Goal: Find specific page/section: Find specific page/section

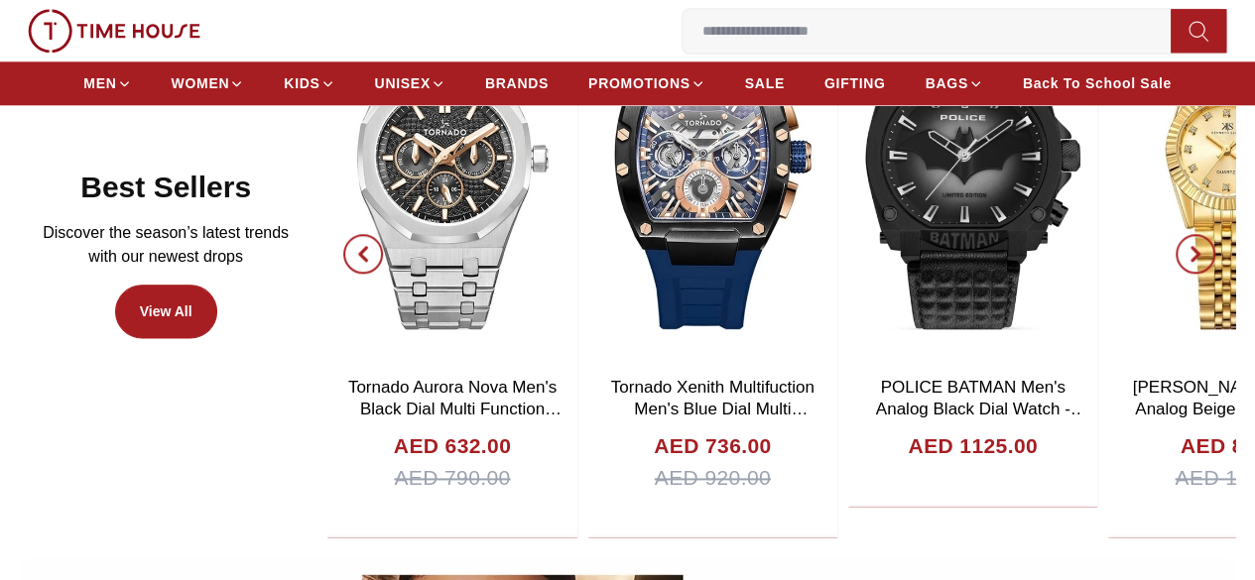
scroll to position [1091, 0]
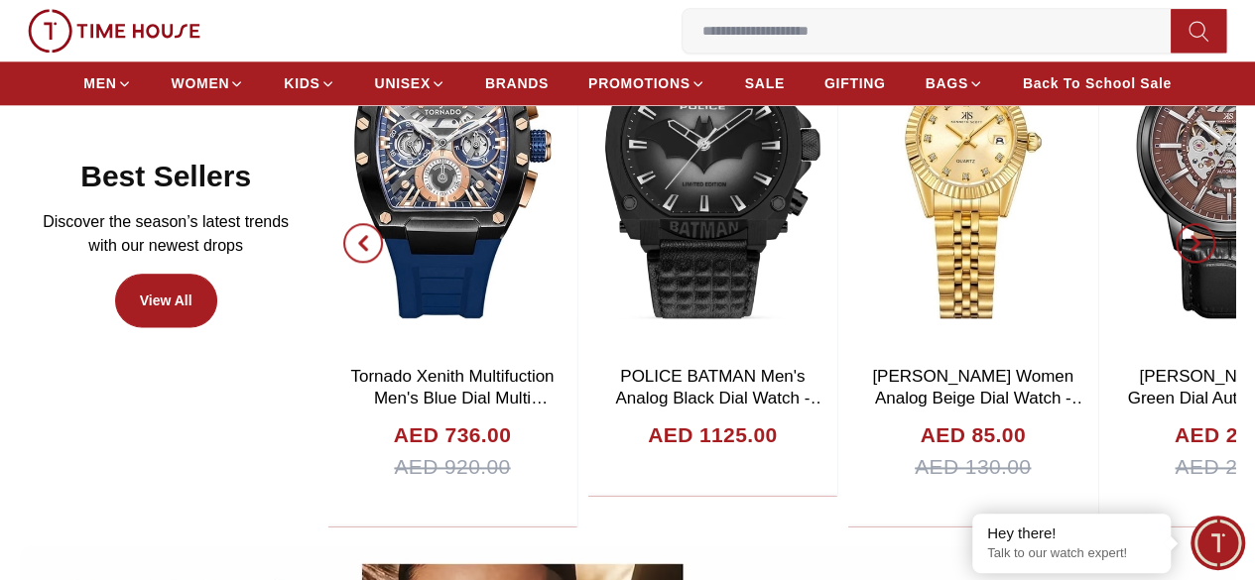
click at [383, 223] on span "button" at bounding box center [363, 243] width 40 height 40
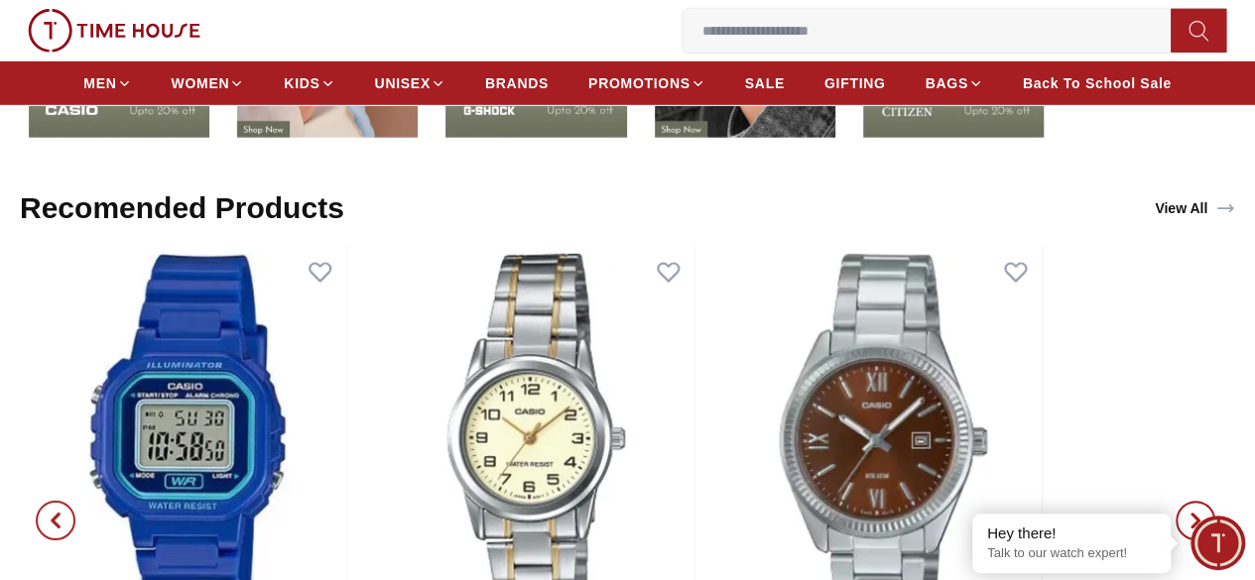
scroll to position [2964, 0]
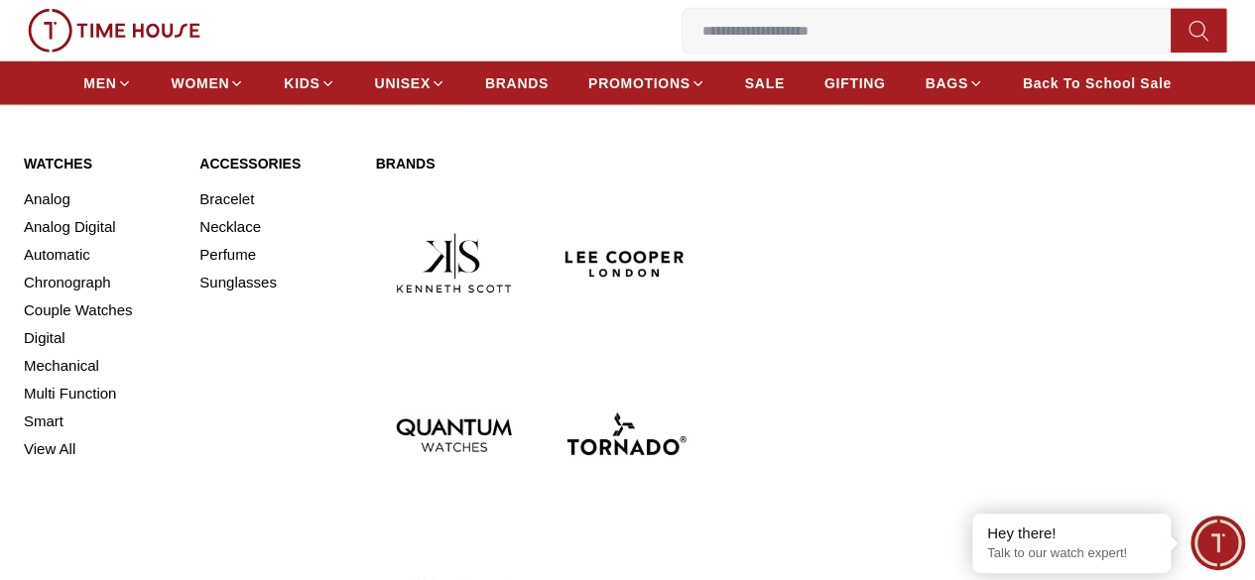
click at [681, 357] on img at bounding box center [626, 435] width 156 height 156
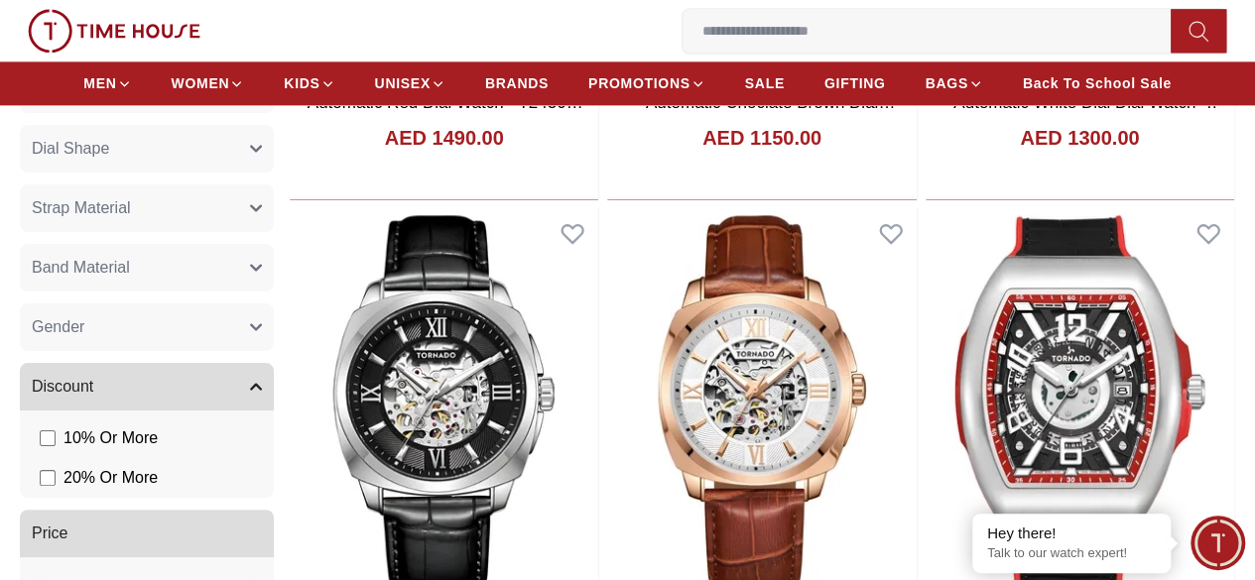
scroll to position [1488, 0]
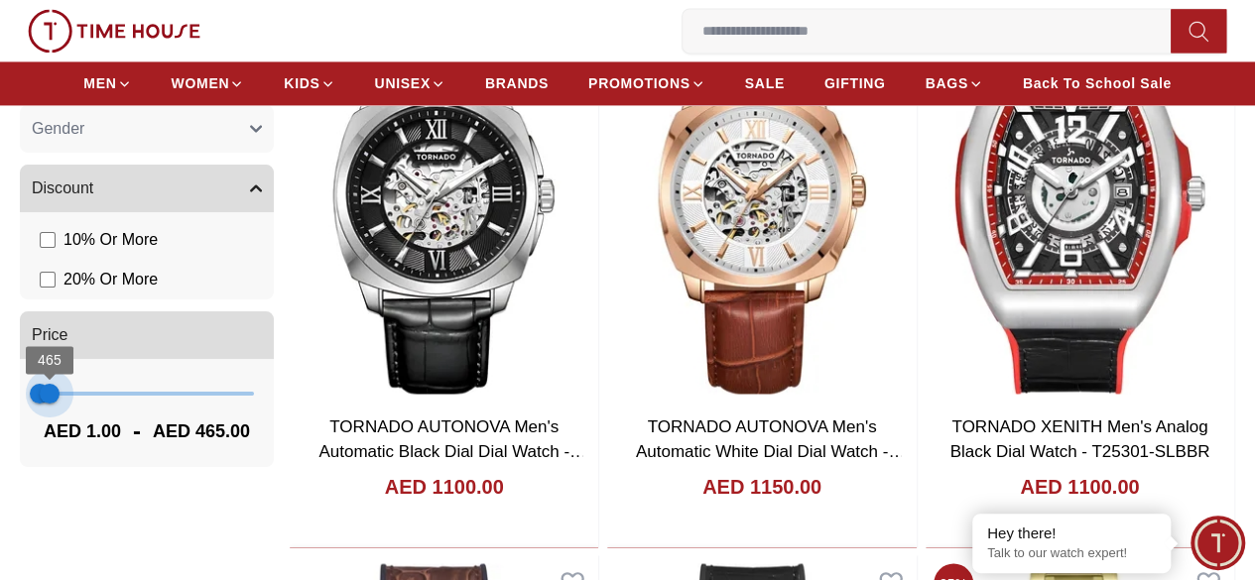
type input "***"
drag, startPoint x: 411, startPoint y: 414, endPoint x: 145, endPoint y: 411, distance: 265.9
click at [61, 404] on span "501" at bounding box center [51, 394] width 20 height 20
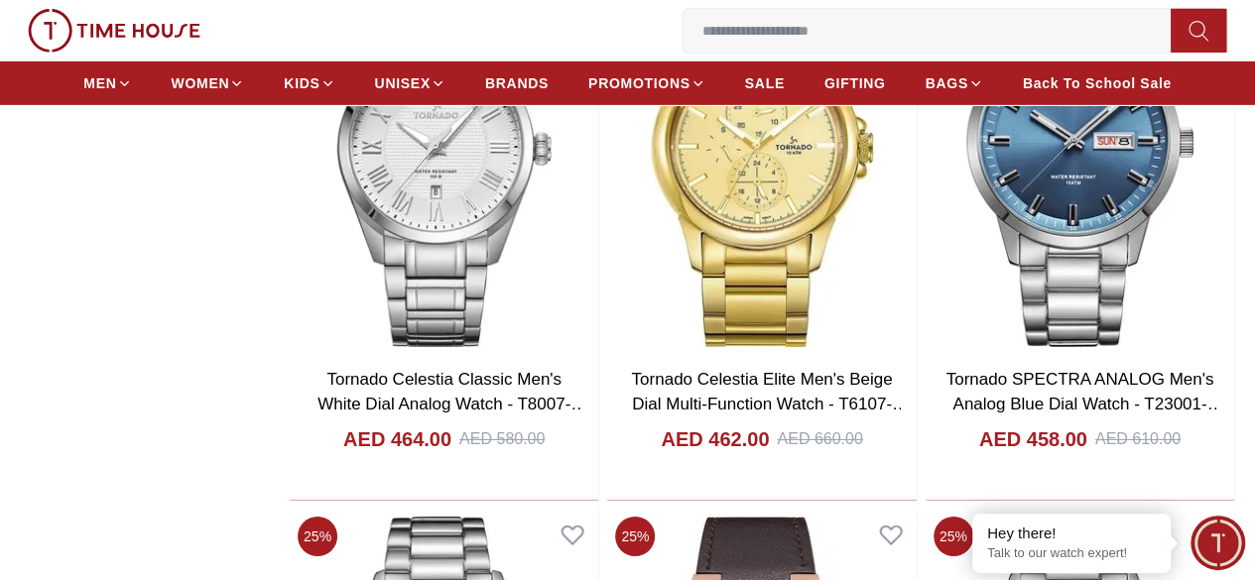
scroll to position [3274, 0]
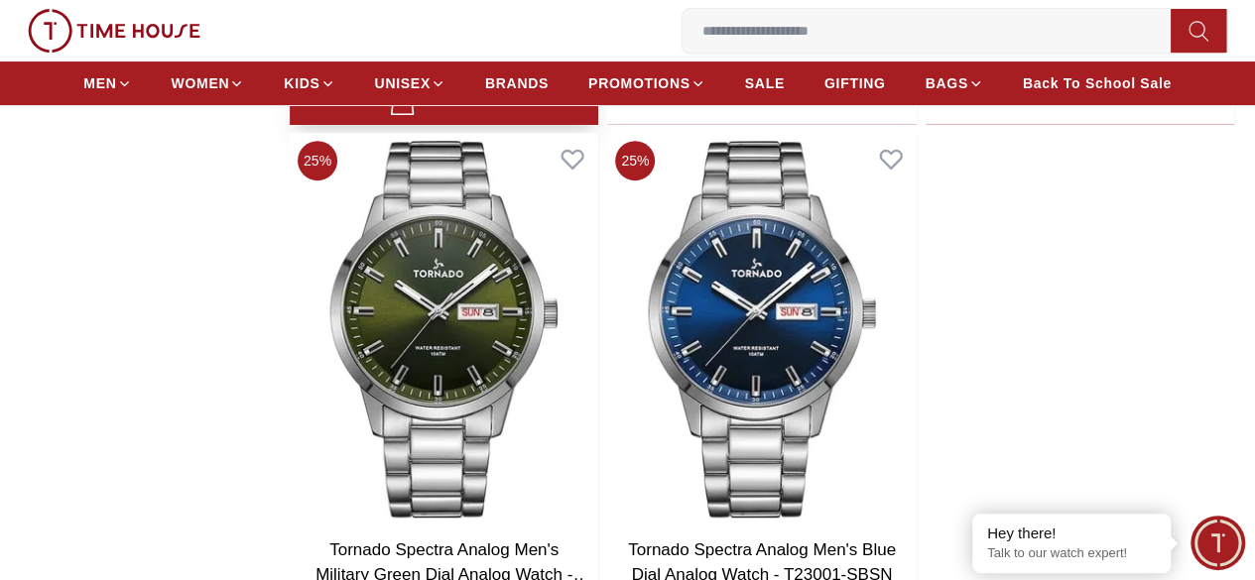
scroll to position [4068, 0]
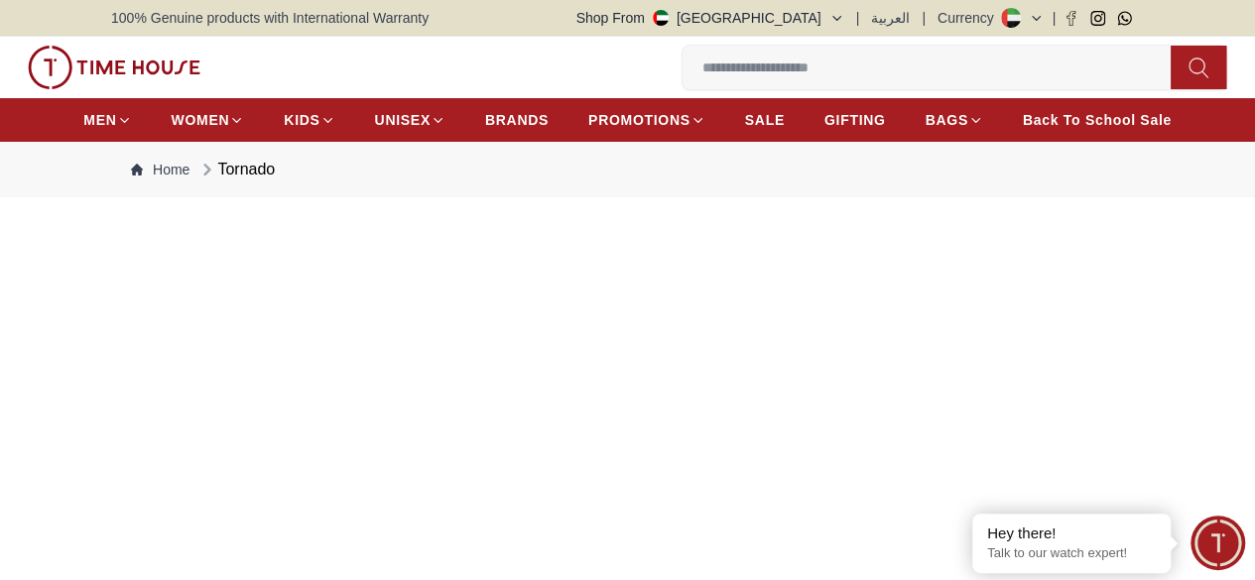
scroll to position [177, 0]
